Goal: Navigation & Orientation: Find specific page/section

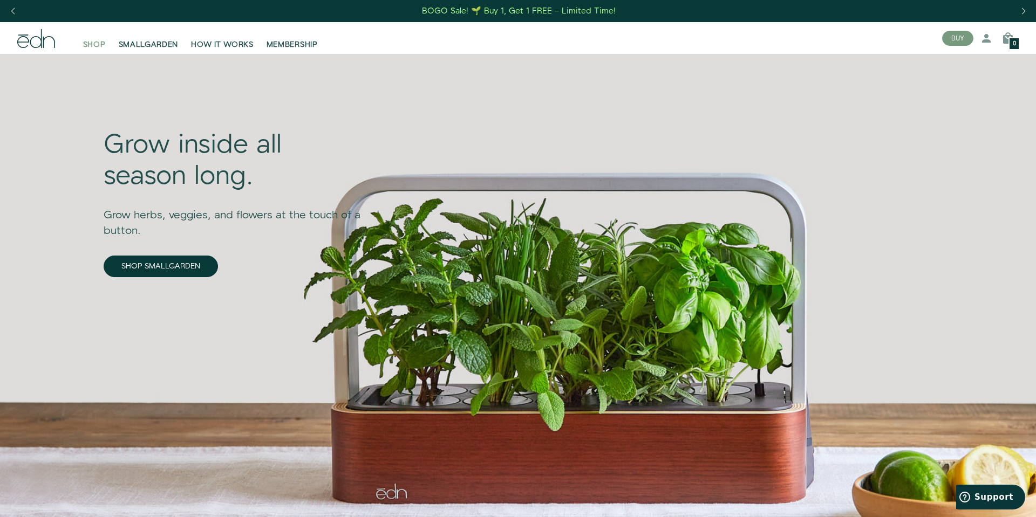
click at [97, 42] on span "SHOP" at bounding box center [94, 44] width 23 height 11
